Goal: Task Accomplishment & Management: Manage account settings

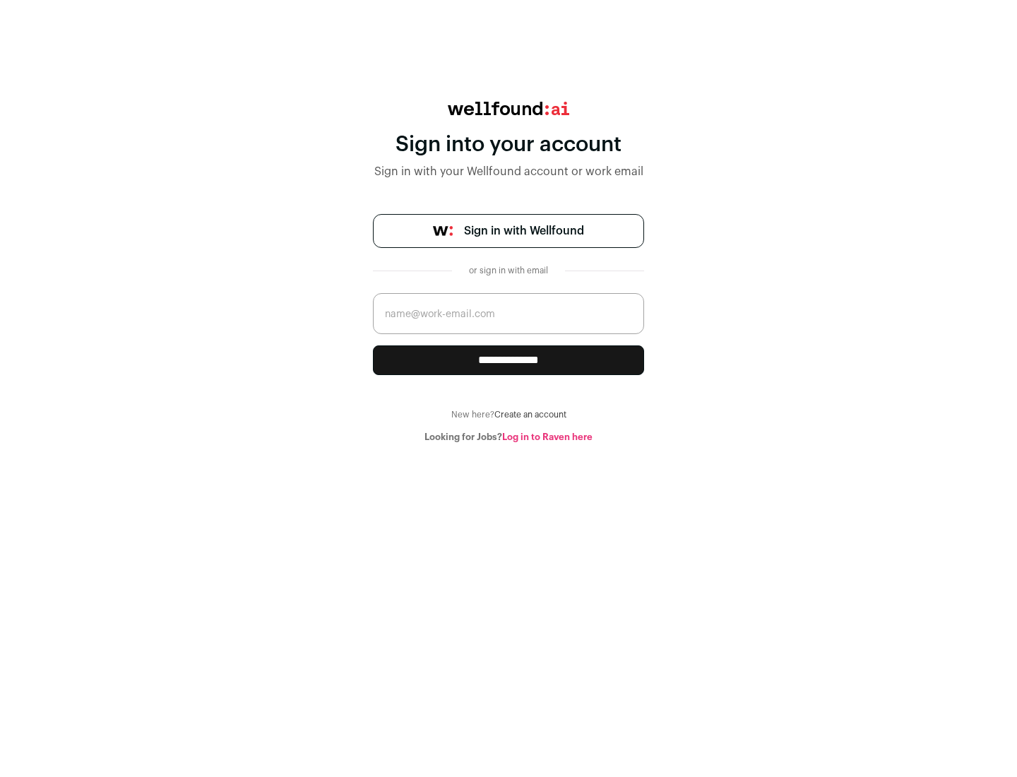
click at [523, 231] on span "Sign in with Wellfound" at bounding box center [524, 230] width 120 height 17
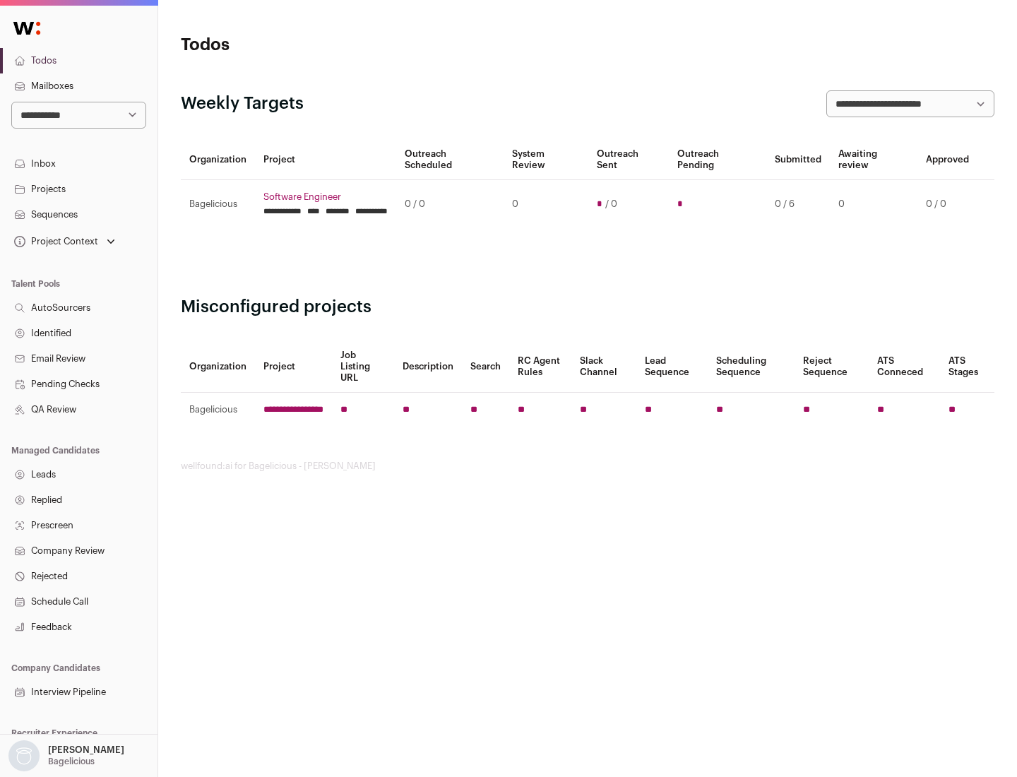
click at [78, 189] on link "Projects" at bounding box center [78, 189] width 157 height 25
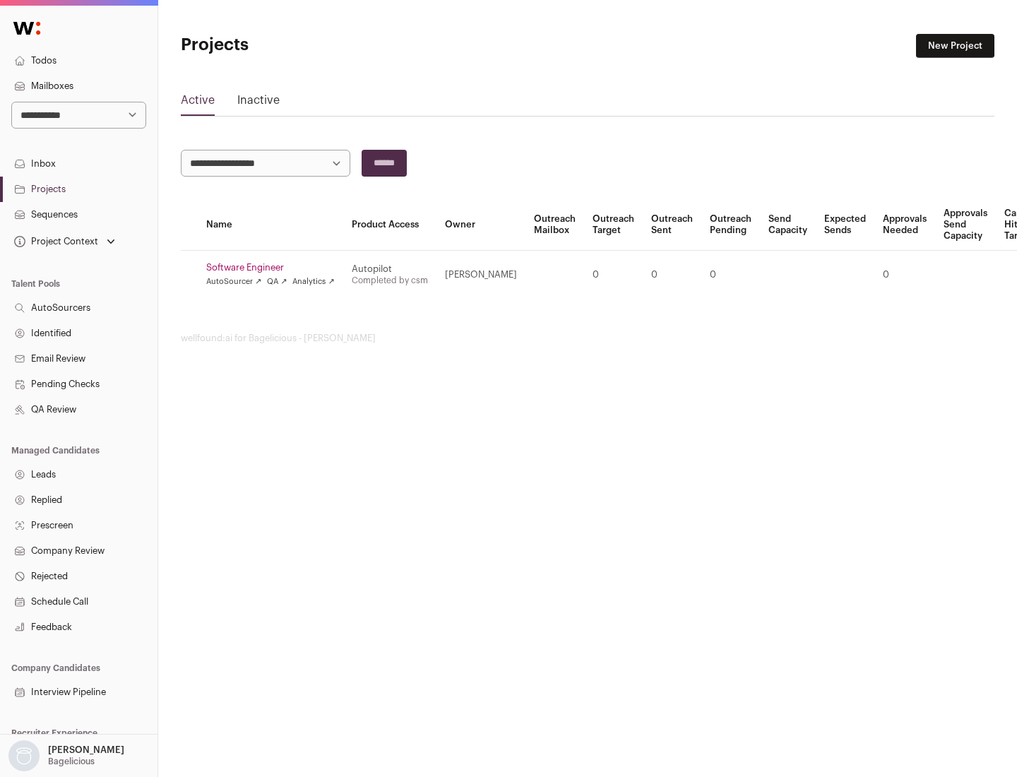
click at [275, 268] on link "Software Engineer" at bounding box center [270, 267] width 129 height 11
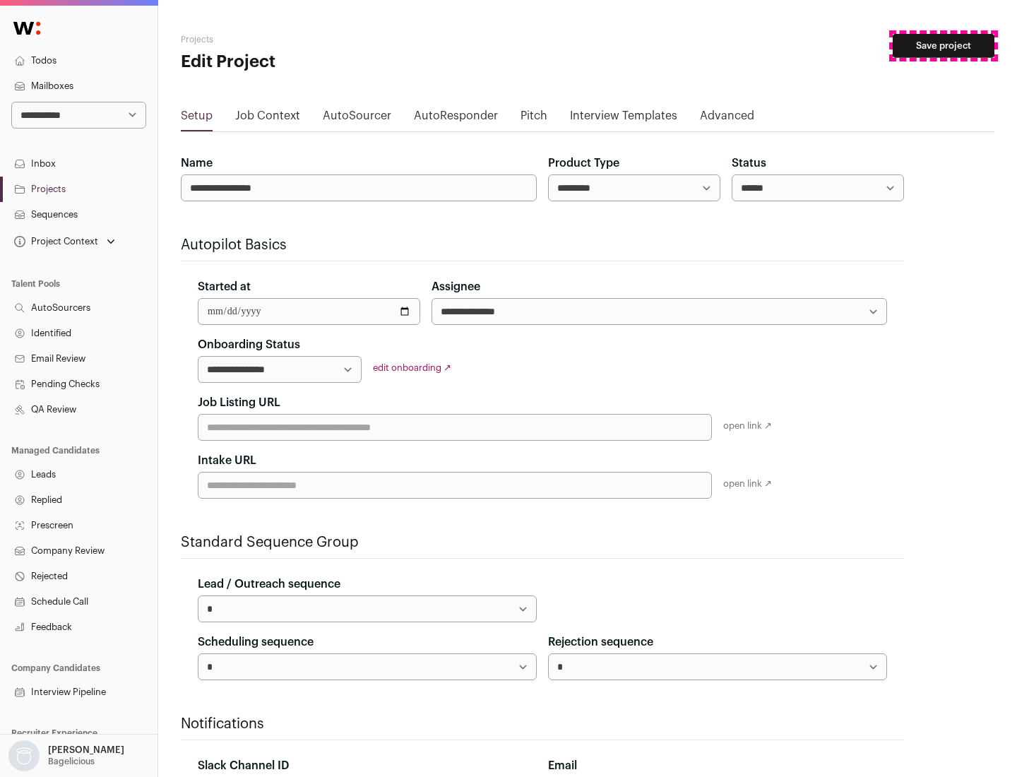
click at [943, 46] on button "Save project" at bounding box center [944, 46] width 102 height 24
